Goal: Check status: Check status

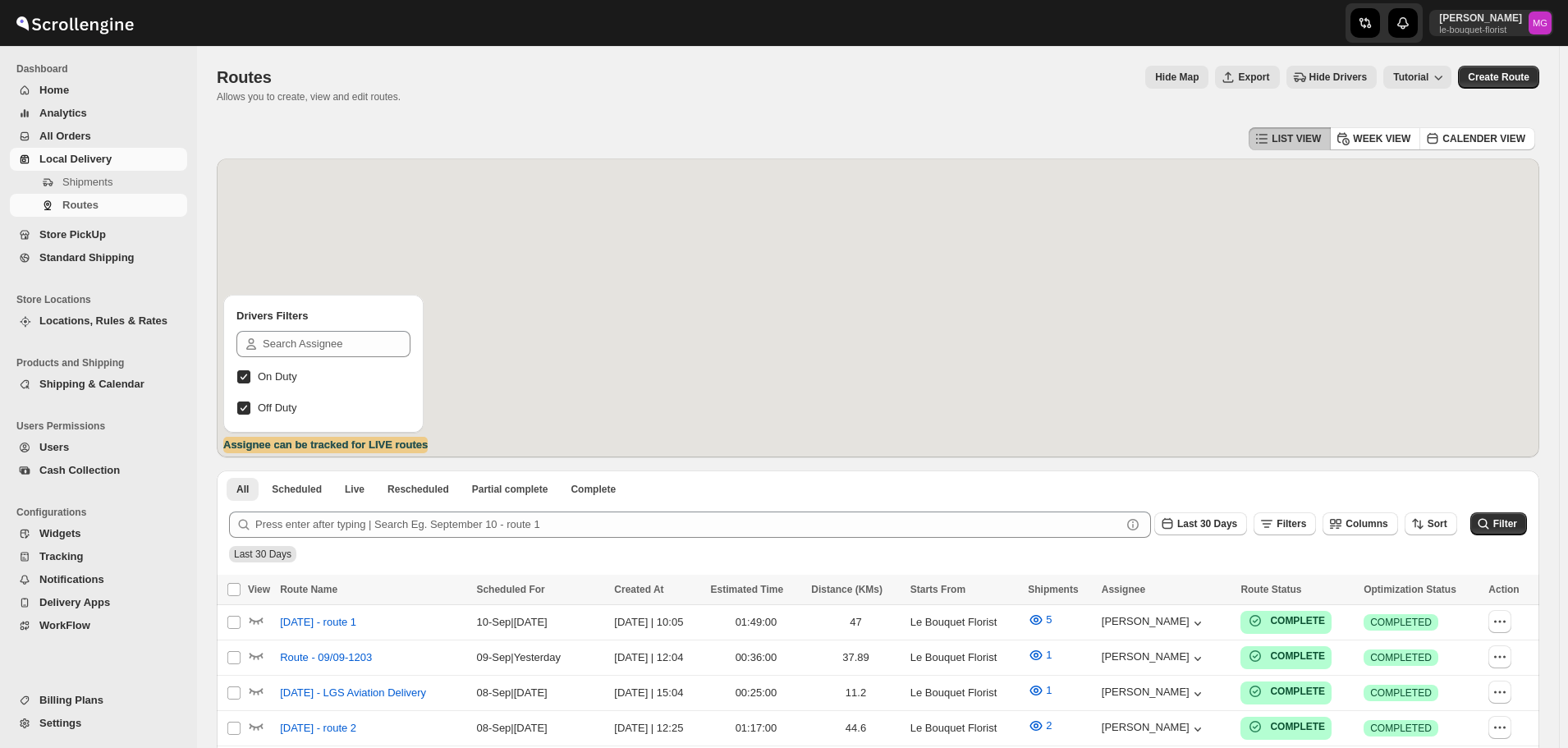
click at [119, 181] on span "Shipments" at bounding box center [122, 182] width 121 height 16
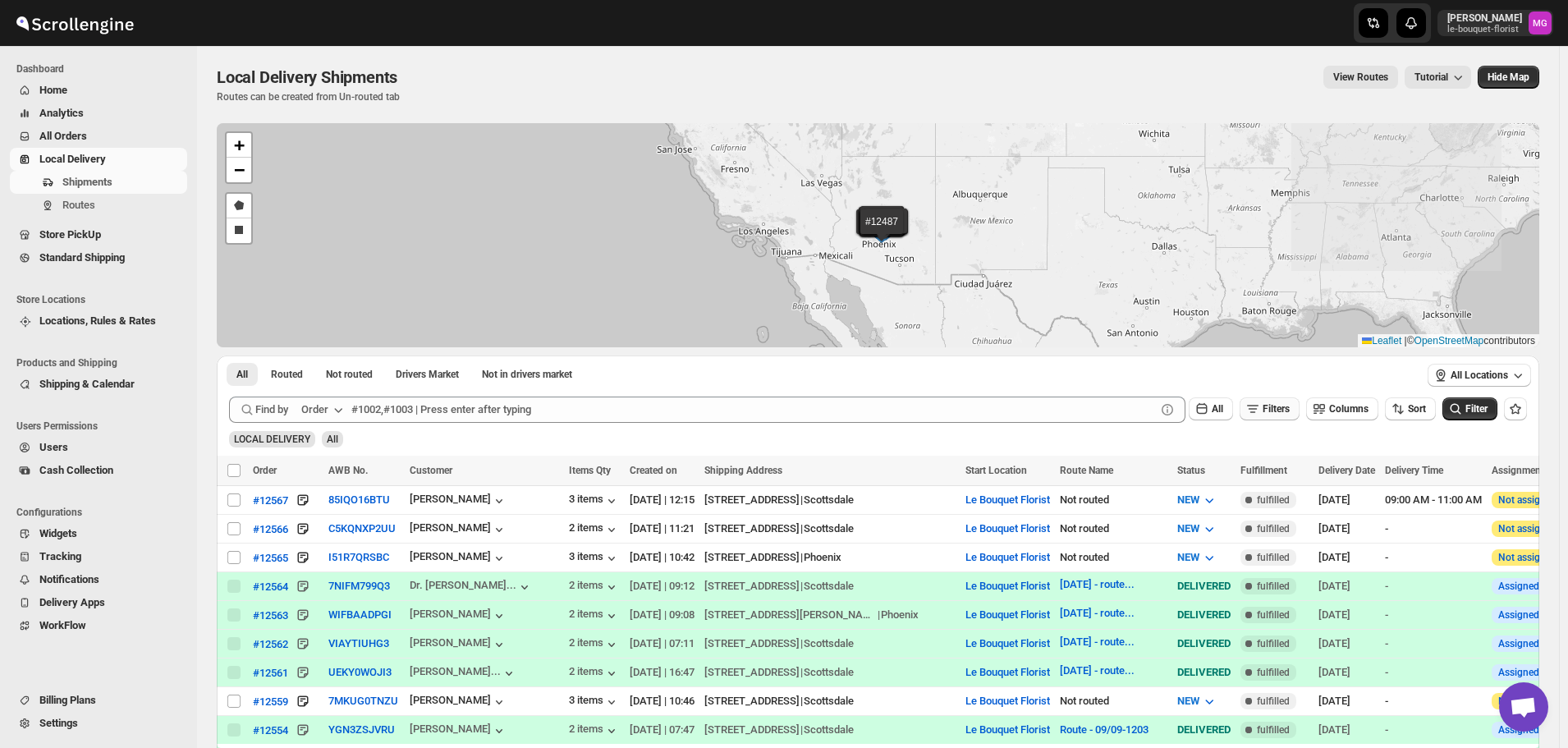
click at [1284, 402] on button "Filters" at bounding box center [1269, 408] width 60 height 23
click at [1272, 468] on span "Add Filter" at bounding box center [1283, 473] width 42 height 13
drag, startPoint x: 1272, startPoint y: 468, endPoint x: 1197, endPoint y: 466, distance: 75.0
click at [1197, 466] on icon "button" at bounding box center [1203, 474] width 16 height 16
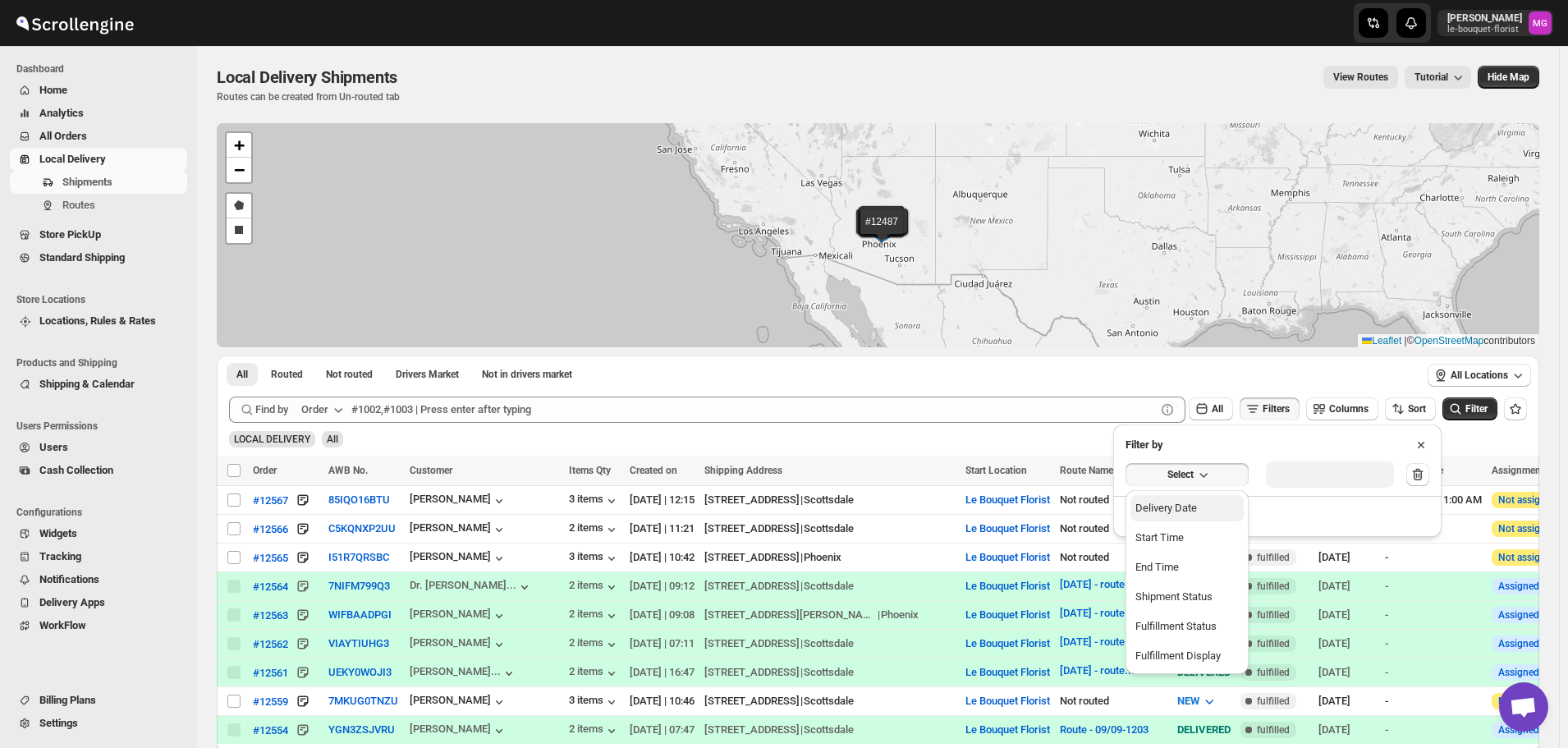
click at [1192, 509] on div "Delivery Date" at bounding box center [1166, 508] width 62 height 16
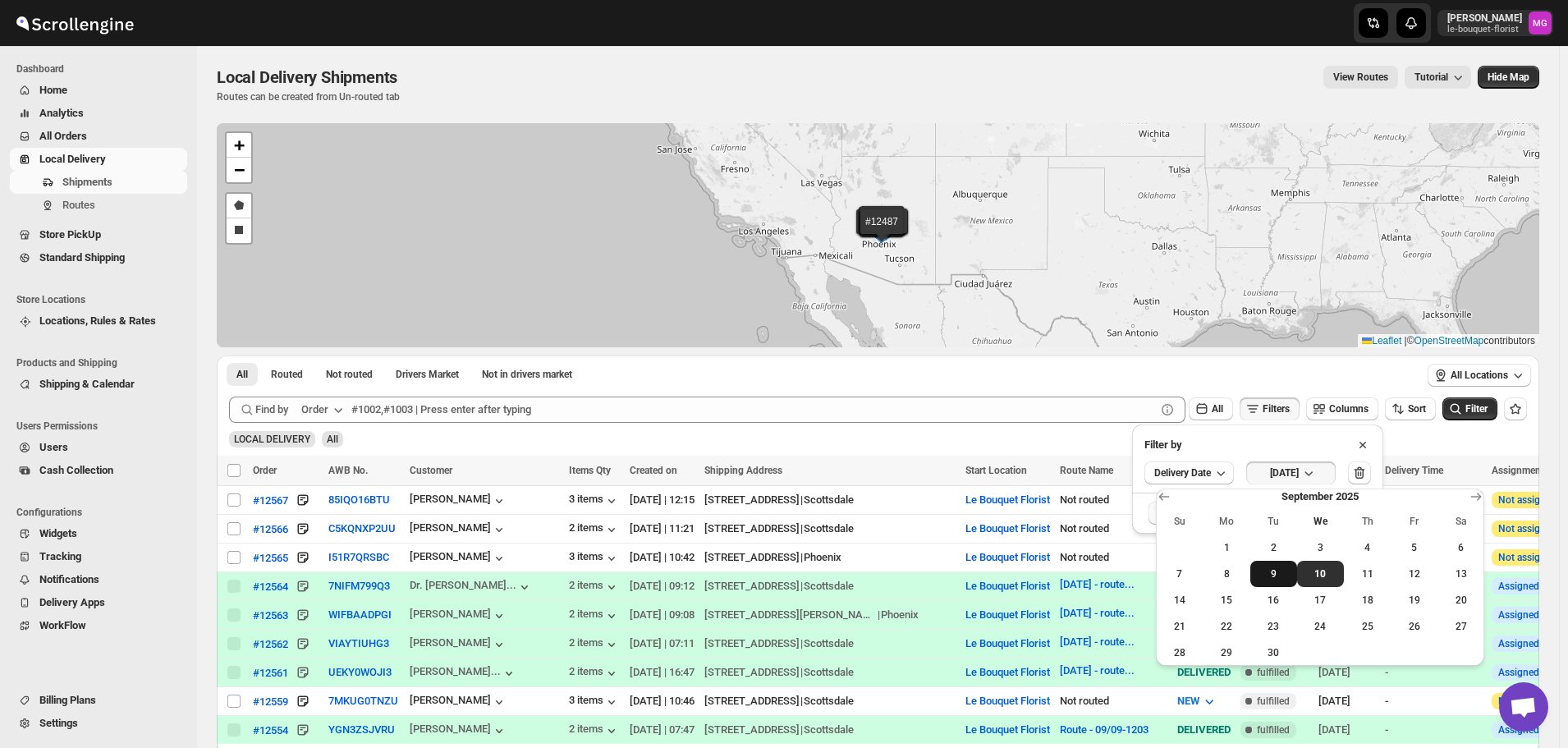
click at [1271, 571] on span "9" at bounding box center [1273, 573] width 34 height 13
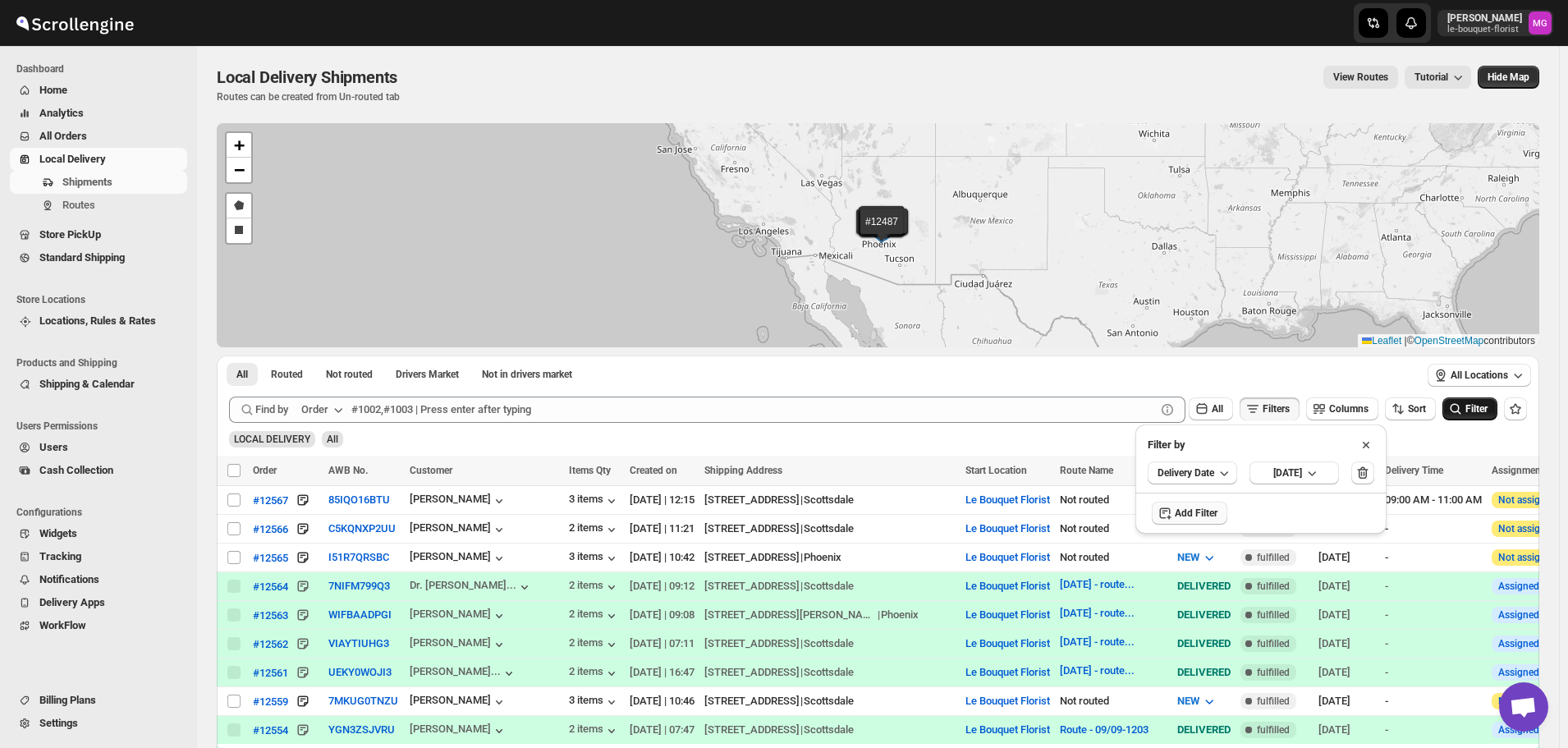
click at [1488, 419] on button "Filter" at bounding box center [1470, 408] width 55 height 23
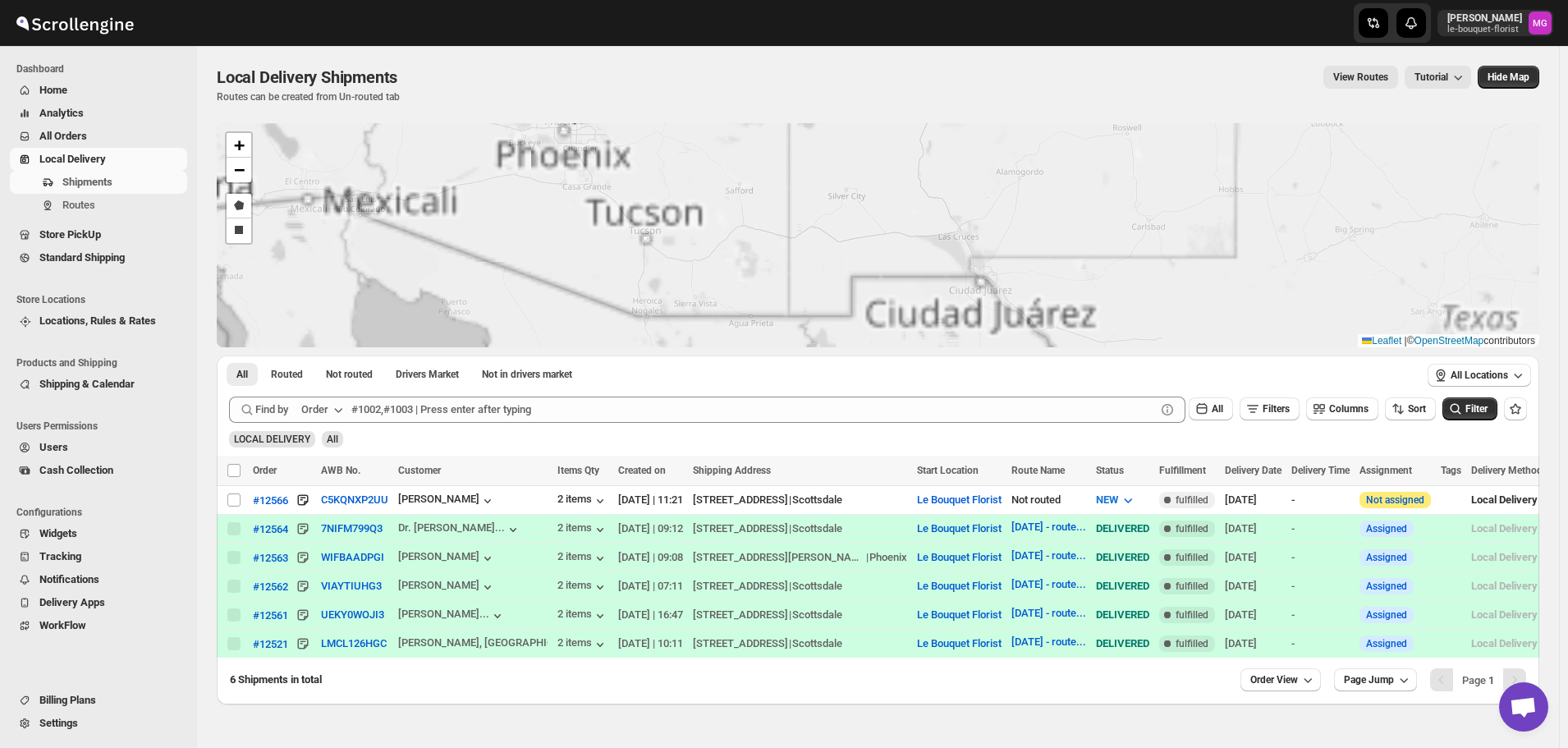
drag, startPoint x: 1050, startPoint y: 341, endPoint x: 1071, endPoint y: 348, distance: 22.1
click at [1073, 348] on div "#12566 #12564 #12563 #12562 #12561 #12521 + − Draw a polygon Draw a rectangle L…" at bounding box center [877, 413] width 1322 height 581
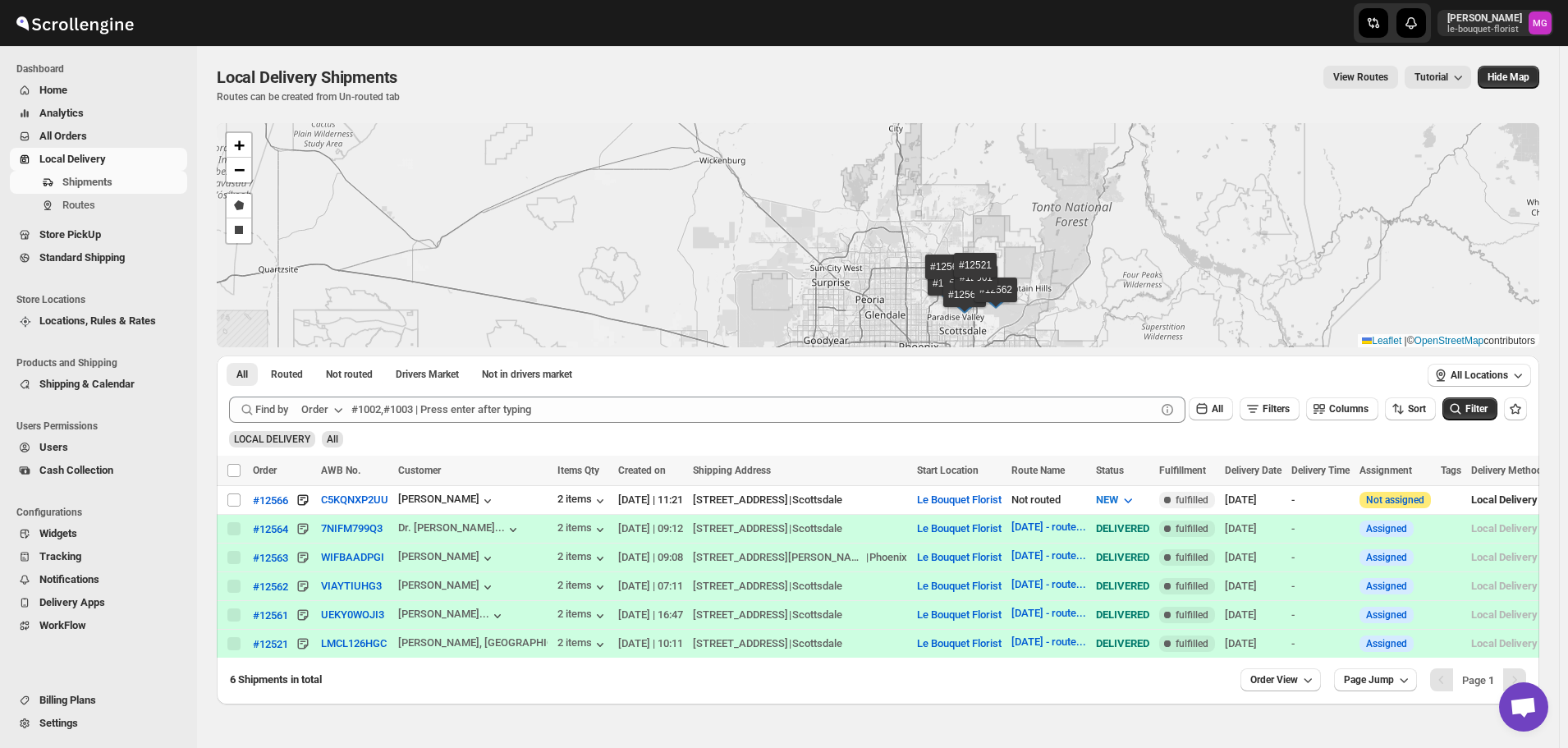
drag, startPoint x: 1049, startPoint y: 284, endPoint x: 952, endPoint y: 212, distance: 120.8
click at [957, 215] on div "#12566 #12564 #12563 #12562 #12561 #12521 + − Draw a polygon Draw a rectangle L…" at bounding box center [877, 235] width 1322 height 224
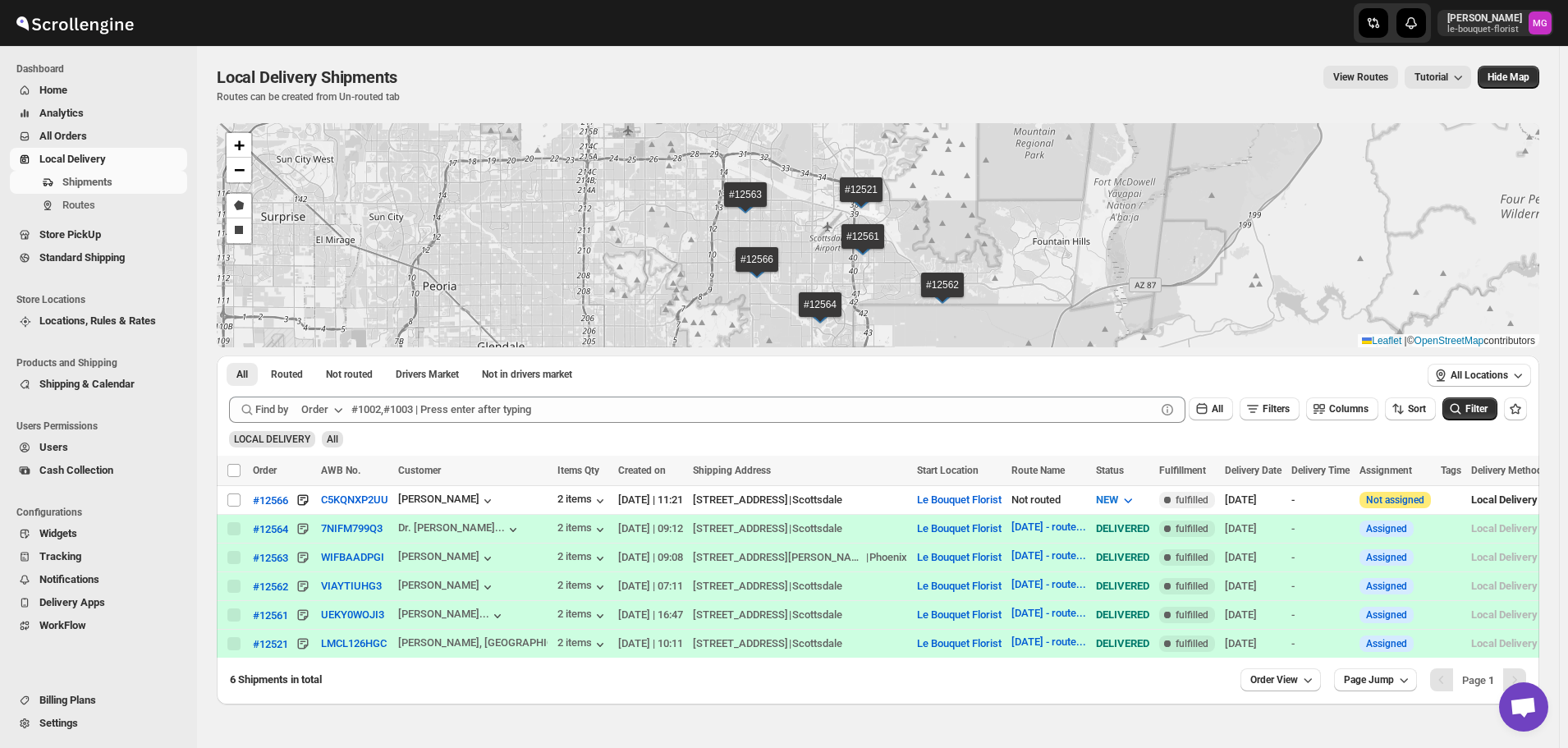
drag, startPoint x: 1031, startPoint y: 189, endPoint x: 1047, endPoint y: 234, distance: 47.8
click at [1047, 234] on div "#12566 #12564 #12563 #12562 #12561 #12521 + − Draw a polygon Draw a rectangle L…" at bounding box center [877, 235] width 1322 height 224
